Goal: Task Accomplishment & Management: Complete application form

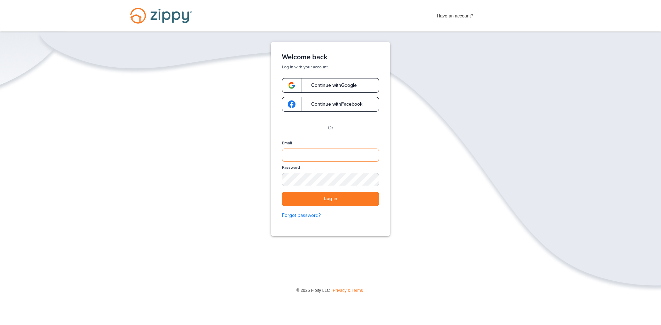
click at [333, 157] on input "Email" at bounding box center [330, 154] width 97 height 13
type input "**********"
click at [282, 192] on button "Log in" at bounding box center [330, 199] width 97 height 14
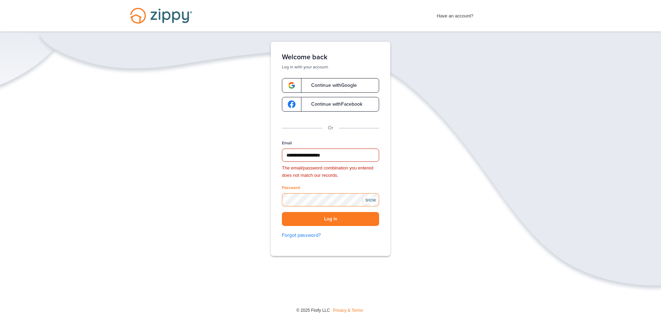
click at [257, 201] on div "**********" at bounding box center [330, 170] width 661 height 257
click at [282, 212] on button "Log in" at bounding box center [330, 219] width 97 height 14
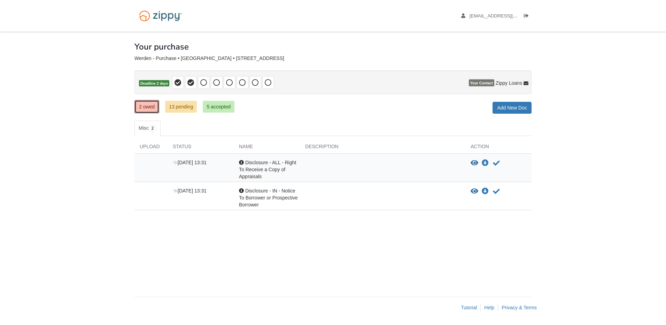
click at [151, 106] on link "2 owed" at bounding box center [146, 106] width 25 height 13
click at [241, 162] on div at bounding box center [241, 162] width 5 height 5
click at [280, 162] on span "Disclosure - ALL - Right To Receive a Copy of Appraisals" at bounding box center [267, 170] width 57 height 20
click at [495, 162] on icon "Acknowledge receipt of document" at bounding box center [496, 163] width 7 height 7
click at [284, 164] on span "Disclosure - IN - Notice To Borrower or Prospective Borrower" at bounding box center [268, 170] width 59 height 20
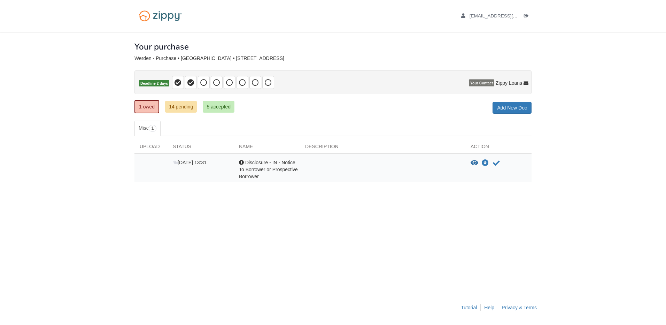
click at [260, 176] on div "Acknowledgement Disclosure - IN - Notice To Borrower or Prospective Borrower" at bounding box center [267, 169] width 66 height 21
click at [495, 162] on icon "Acknowledge receipt of document" at bounding box center [496, 163] width 7 height 7
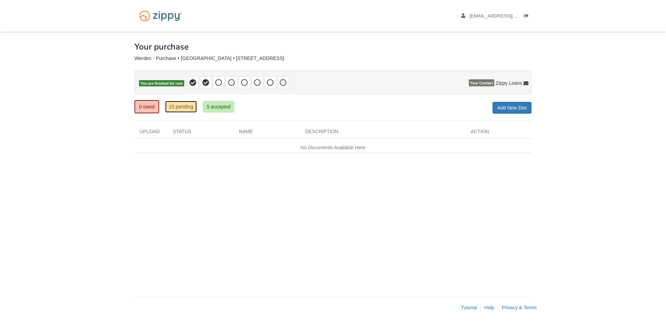
click at [187, 104] on link "15 pending" at bounding box center [181, 107] width 32 height 12
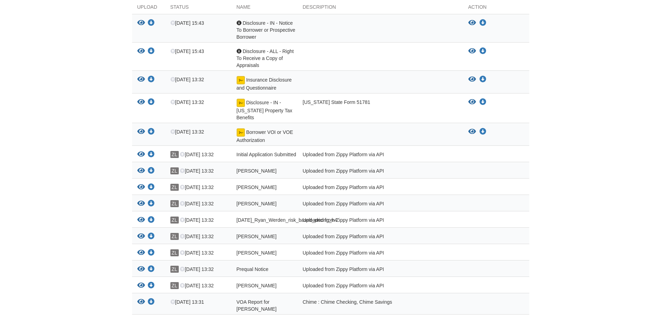
scroll to position [174, 0]
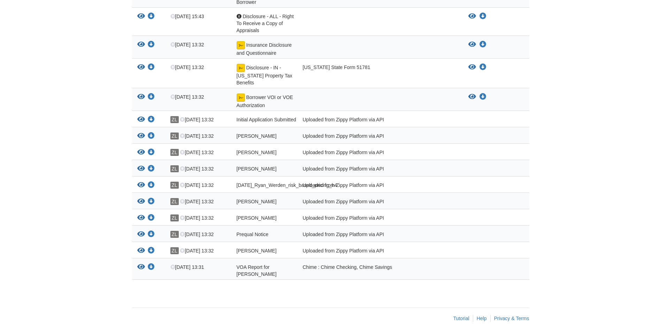
click at [305, 273] on div "Chime : Chime Checking, Chime Savings" at bounding box center [379, 270] width 165 height 14
click at [197, 270] on span "[DATE] 13:31" at bounding box center [187, 267] width 34 height 6
click at [253, 272] on span "VOA Report for [PERSON_NAME]" at bounding box center [256, 270] width 40 height 13
click at [150, 270] on icon "Download VOA Report for Ryan paul Werden" at bounding box center [151, 266] width 7 height 7
click at [152, 270] on icon "Download VOA Report for Ryan paul Werden" at bounding box center [151, 266] width 7 height 7
